Goal: Information Seeking & Learning: Learn about a topic

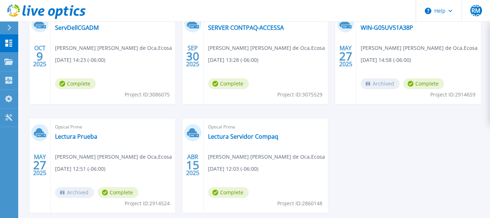
scroll to position [76, 0]
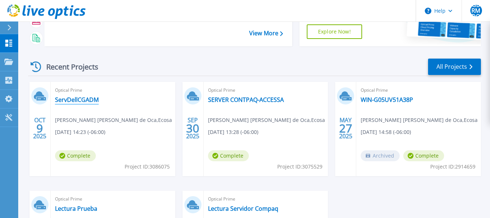
click at [66, 100] on link "ServDellCGADM" at bounding box center [77, 99] width 44 height 7
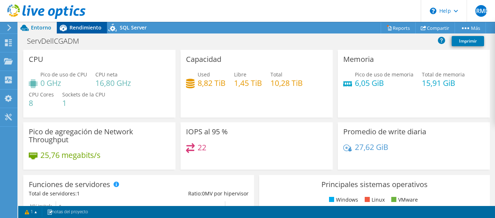
click at [84, 29] on span "Rendimiento" at bounding box center [86, 27] width 32 height 7
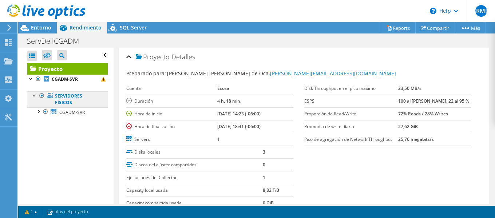
click at [65, 99] on link "Servidores físicos" at bounding box center [67, 99] width 80 height 16
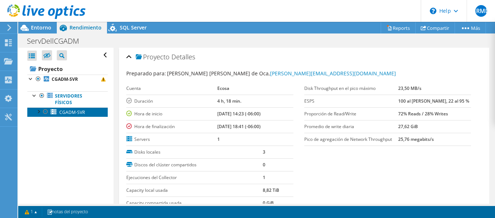
click at [66, 111] on span "CGADM-SVR" at bounding box center [71, 112] width 25 height 6
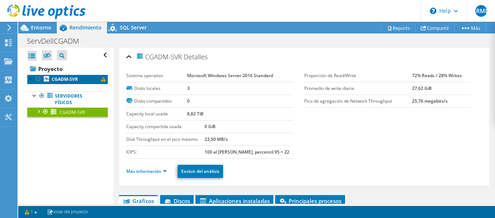
click at [69, 81] on b "CGADM-SVR" at bounding box center [65, 79] width 26 height 6
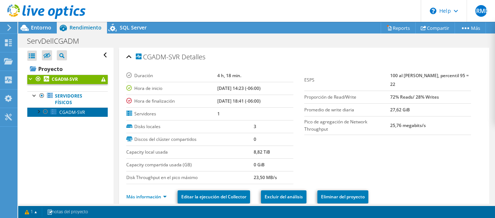
click at [63, 112] on span "CGADM-SVR" at bounding box center [71, 112] width 25 height 6
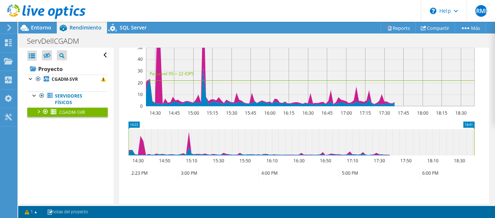
scroll to position [109, 0]
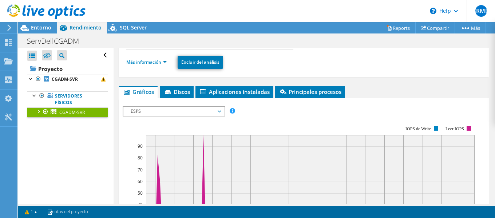
click at [166, 111] on span "ESPS" at bounding box center [174, 111] width 94 height 9
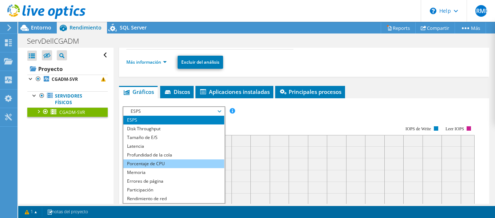
click at [183, 163] on li "Porcentaje de CPU" at bounding box center [173, 164] width 101 height 9
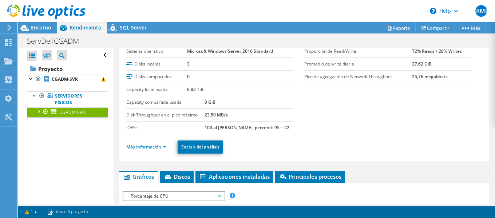
scroll to position [36, 0]
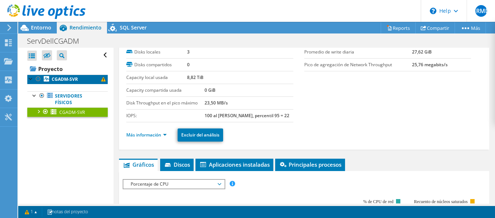
click at [70, 75] on link "CGADM-SVR" at bounding box center [67, 79] width 80 height 9
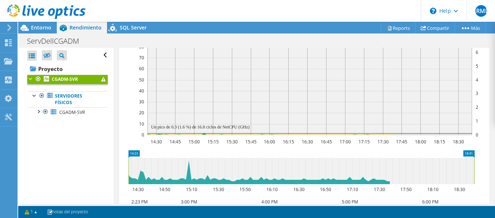
scroll to position [255, 0]
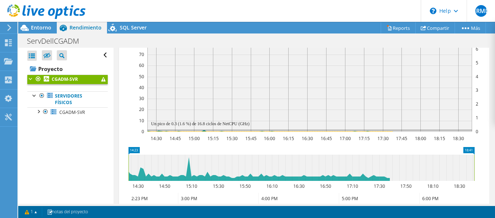
click at [483, 112] on section "ESPS Disk Throughput Tamaño de E/S Latencia Profundidad de la cola Porcentaje d…" at bounding box center [304, 128] width 370 height 300
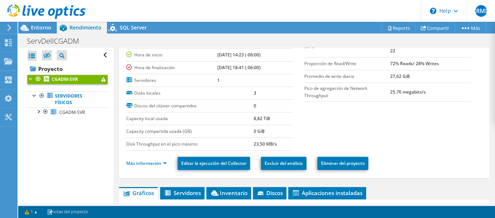
scroll to position [0, 0]
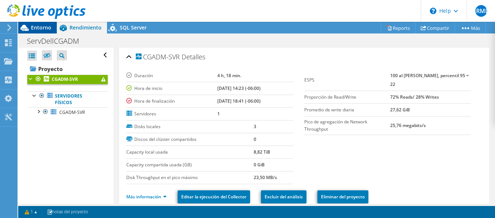
click at [44, 24] on span "Entorno" at bounding box center [41, 27] width 20 height 7
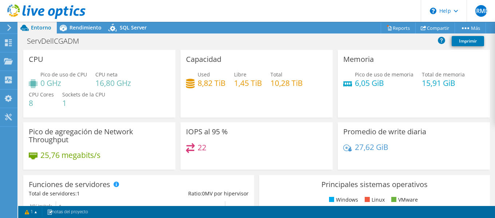
click at [92, 67] on div "CPU Pico de uso de CPU 0 GHz CPU neta 16,80 GHz CPU Cores 8 Sockets de la CPU 1" at bounding box center [99, 84] width 152 height 68
click at [87, 29] on span "Rendimiento" at bounding box center [86, 27] width 32 height 7
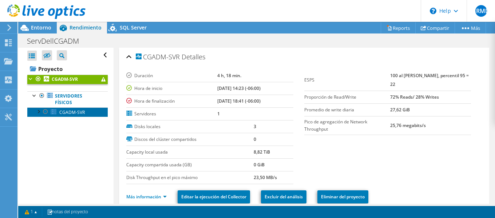
click at [72, 110] on span "CGADM-SVR" at bounding box center [71, 112] width 25 height 6
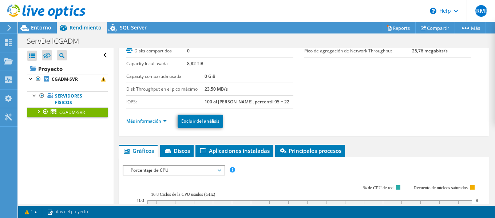
scroll to position [109, 0]
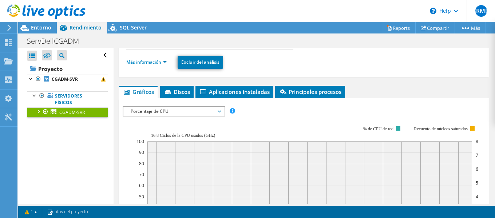
click at [184, 110] on span "Porcentaje de CPU" at bounding box center [174, 111] width 94 height 9
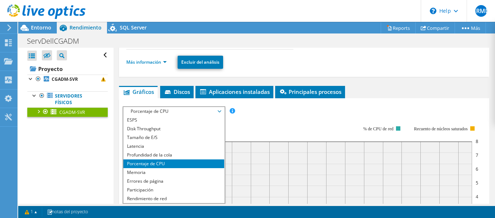
click at [279, 116] on icon "14:30 14:45 15:00 15:15 15:30 15:45 16:00 16:15 16:30 16:45 17:00 17:15 17:30 1…" at bounding box center [302, 189] width 358 height 146
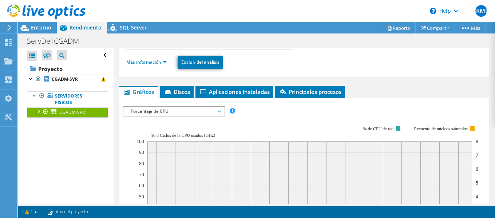
click at [219, 111] on span "Porcentaje de CPU" at bounding box center [174, 111] width 94 height 9
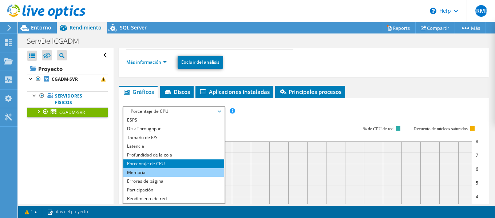
click at [185, 173] on li "Memoria" at bounding box center [173, 172] width 101 height 9
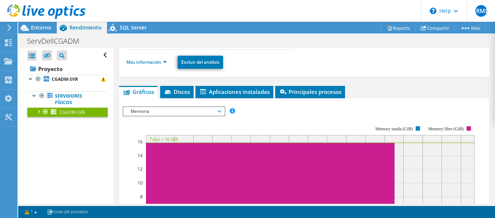
click at [210, 114] on span "Memoria" at bounding box center [174, 111] width 94 height 9
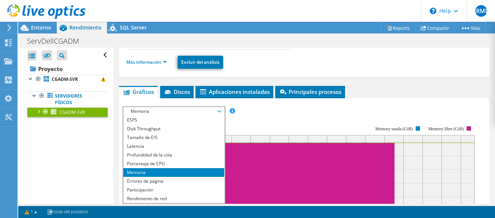
click at [279, 119] on rect at bounding box center [299, 189] width 352 height 146
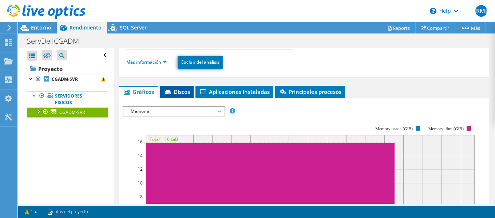
click at [183, 91] on span "Discos" at bounding box center [177, 91] width 26 height 7
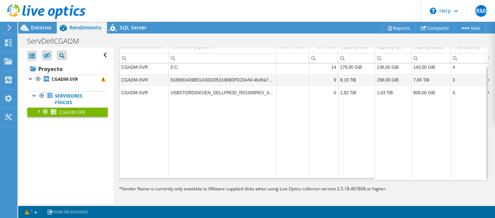
scroll to position [182, 0]
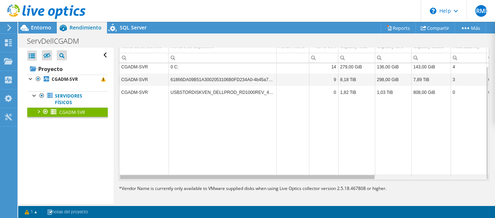
drag, startPoint x: 318, startPoint y: 178, endPoint x: 286, endPoint y: 179, distance: 31.3
click at [287, 179] on body "GBRMDO Usuario final Glenn Bryan Ramos Montes de Oca Glenn_Ramos@ecosa.com.mx E…" at bounding box center [247, 109] width 495 height 218
drag, startPoint x: 348, startPoint y: 178, endPoint x: 355, endPoint y: 177, distance: 6.6
click at [355, 177] on body "GBRMDO Usuario final Glenn Bryan Ramos Montes de Oca Glenn_Ramos@ecosa.com.mx E…" at bounding box center [247, 109] width 495 height 218
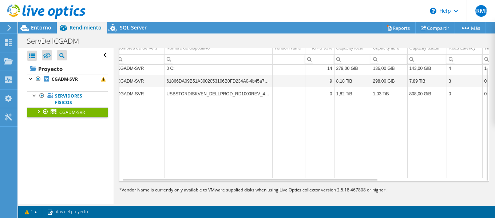
scroll to position [186, 0]
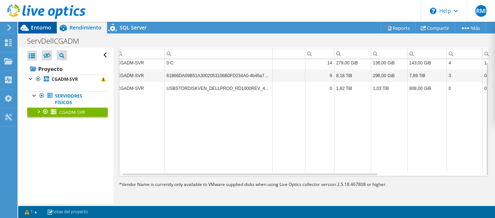
click at [31, 31] on icon at bounding box center [24, 27] width 13 height 13
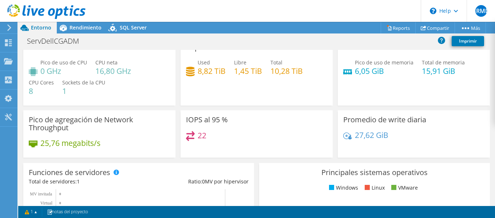
scroll to position [0, 0]
